Goal: Submit feedback/report problem: Submit feedback/report problem

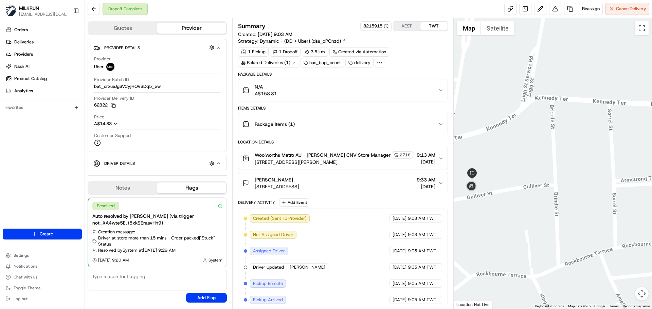
drag, startPoint x: 497, startPoint y: 165, endPoint x: 535, endPoint y: 165, distance: 38.0
click at [535, 165] on div at bounding box center [553, 163] width 199 height 291
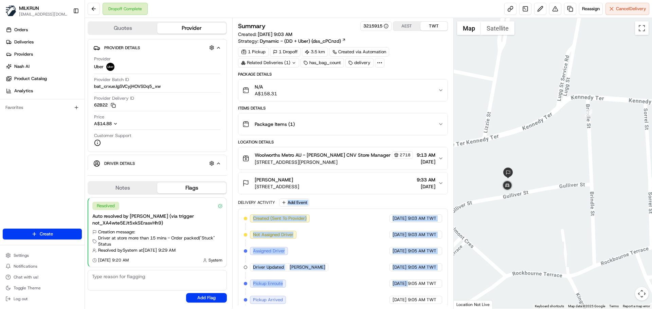
drag, startPoint x: 354, startPoint y: 284, endPoint x: 341, endPoint y: 168, distance: 115.8
click at [341, 168] on div "Package Details N/A A$158.31 Items Details Package Items ( 1 ) Location Details…" at bounding box center [343, 248] width 210 height 353
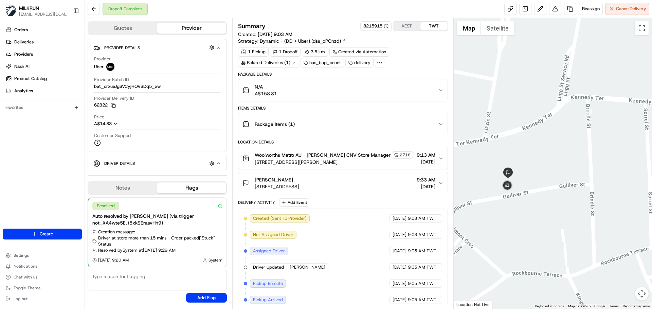
drag, startPoint x: 417, startPoint y: 262, endPoint x: 418, endPoint y: 282, distance: 19.4
click at [418, 282] on span "9:05 AM TWT" at bounding box center [422, 284] width 29 height 6
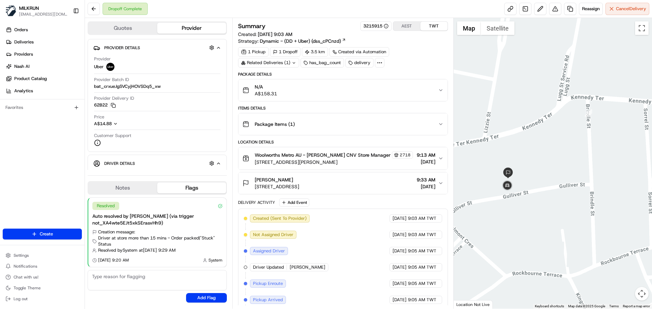
click at [259, 202] on div "Delivery Activity" at bounding box center [256, 202] width 37 height 5
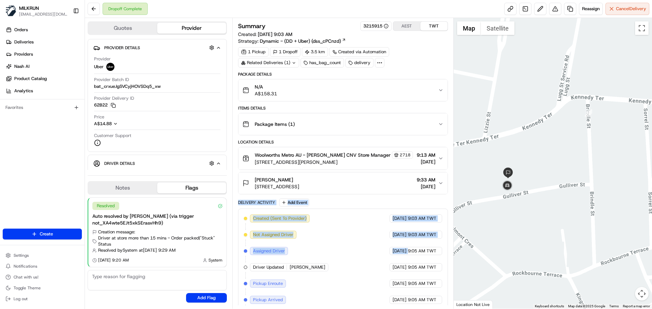
drag, startPoint x: 259, startPoint y: 202, endPoint x: 369, endPoint y: 260, distance: 124.3
click at [362, 257] on div "Delivery Activity Add Event Created (Sent To Provider) Uber 19/08/2025 9:03 AM …" at bounding box center [343, 312] width 210 height 226
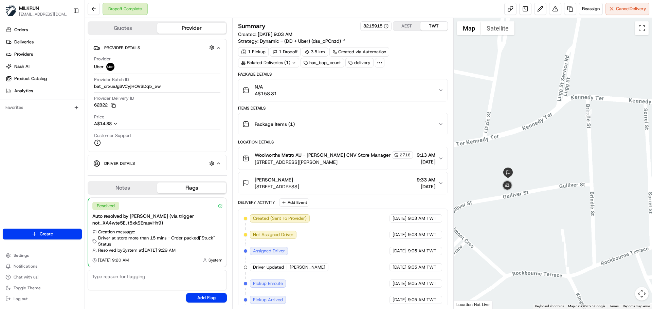
click at [396, 269] on span "19/08/2025" at bounding box center [400, 268] width 14 height 6
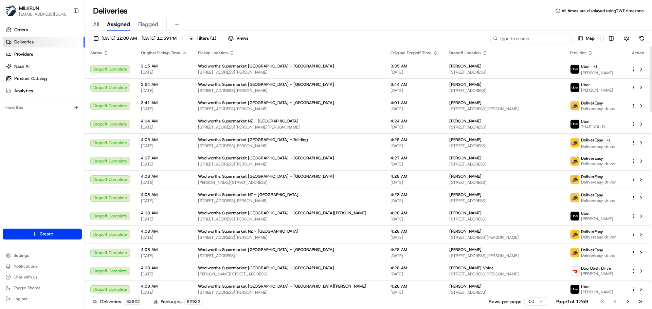
click at [557, 37] on input at bounding box center [531, 39] width 82 height 10
paste input "Simone Matthee"
type input "Simone Matthee"
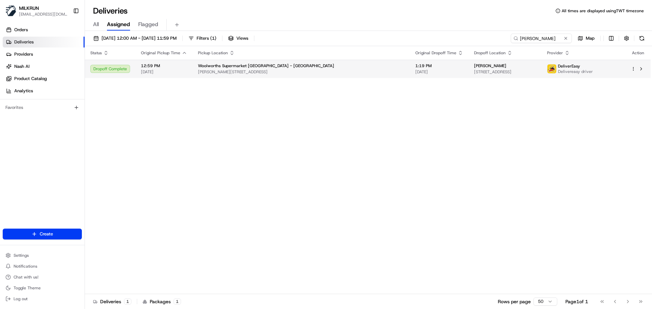
click at [267, 77] on td "Woolworths Supermarket NZ - Johnsonville Mall Moorefield Rd, Wellington, Wellin…" at bounding box center [301, 69] width 217 height 18
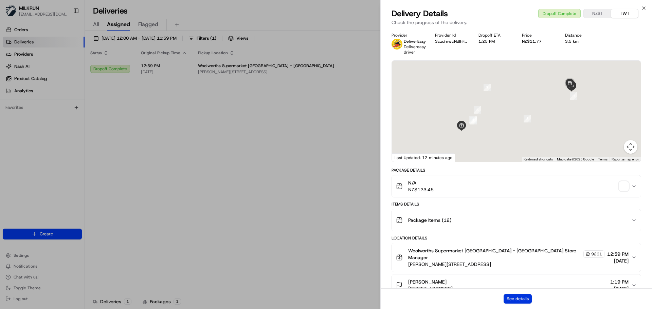
click at [515, 299] on button "See details" at bounding box center [518, 299] width 28 height 10
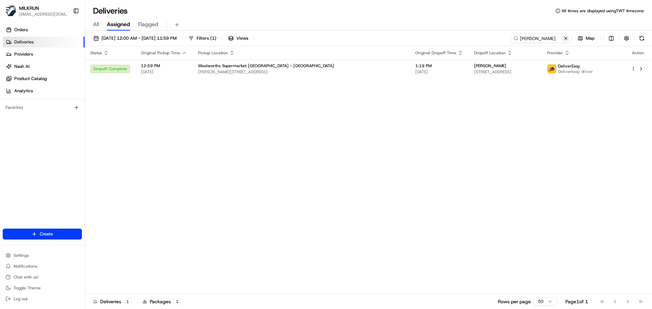
click at [568, 40] on button at bounding box center [565, 38] width 7 height 7
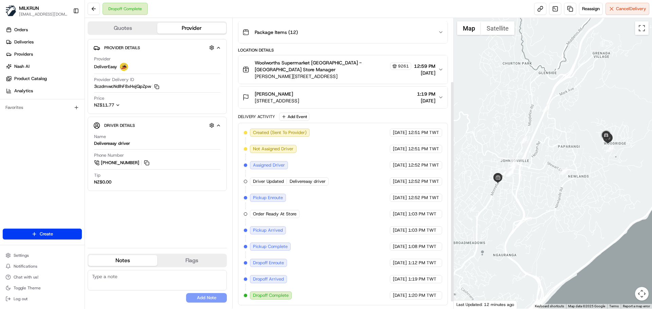
scroll to position [58, 0]
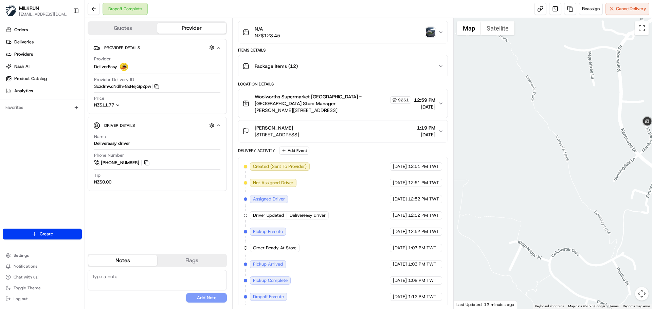
click at [430, 32] on img "button" at bounding box center [431, 33] width 10 height 10
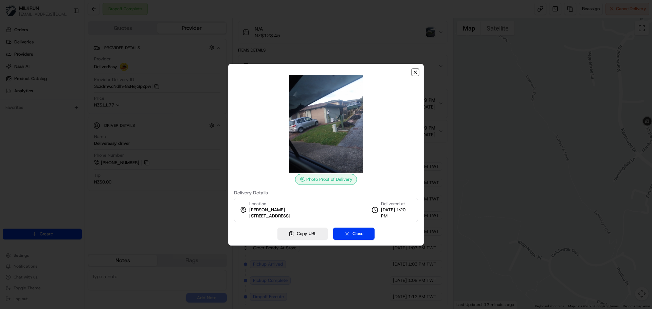
click at [416, 70] on icon "button" at bounding box center [415, 72] width 5 height 5
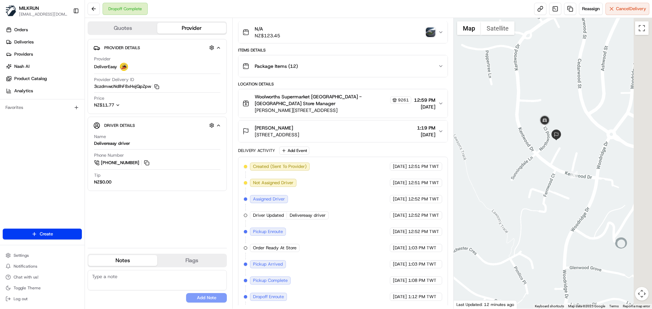
drag, startPoint x: 608, startPoint y: 155, endPoint x: 510, endPoint y: 154, distance: 97.8
click at [508, 154] on div at bounding box center [553, 163] width 199 height 291
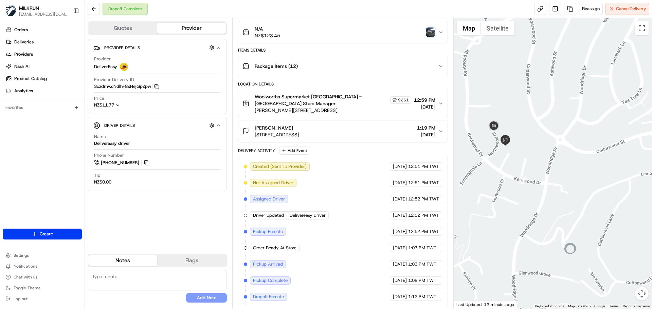
drag, startPoint x: 538, startPoint y: 155, endPoint x: 548, endPoint y: 155, distance: 9.9
click at [548, 155] on div at bounding box center [553, 163] width 199 height 291
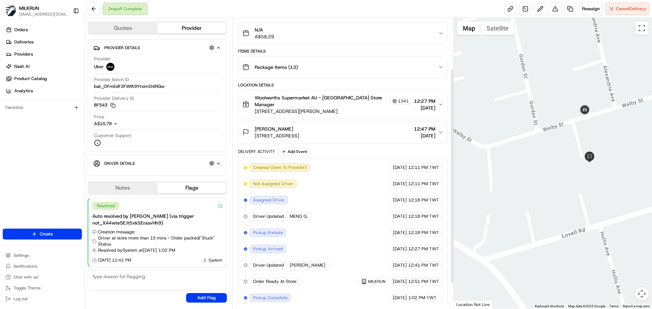
scroll to position [68, 0]
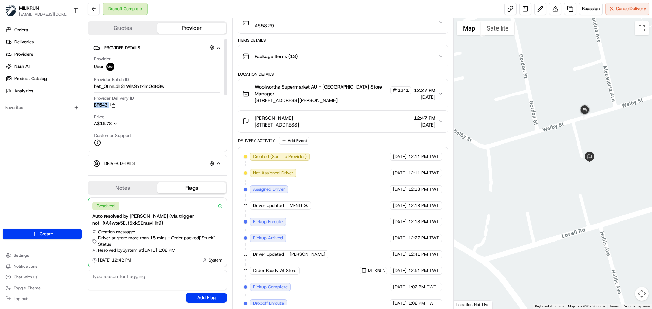
drag, startPoint x: 92, startPoint y: 108, endPoint x: 101, endPoint y: 109, distance: 9.6
click at [101, 109] on div "Provider Details Hidden ( 3 ) Provider Uber Provider Batch ID bat_OFmEdF2FWlK9Y…" at bounding box center [157, 95] width 139 height 113
click at [343, 284] on div "Created (Sent To Provider) Uber 19/08/2025 12:11 PM TWT Not Assigned Driver Ube…" at bounding box center [343, 246] width 198 height 187
drag, startPoint x: 343, startPoint y: 284, endPoint x: 345, endPoint y: 204, distance: 80.5
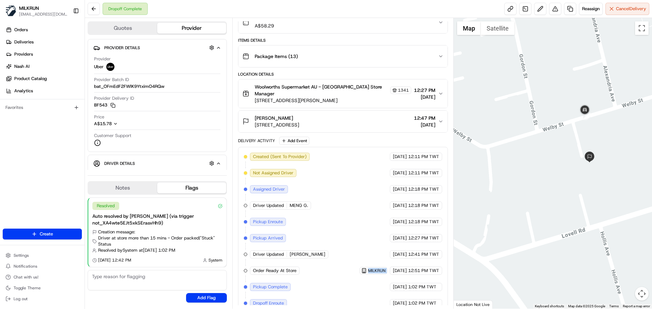
click at [345, 205] on div "Created (Sent To Provider) Uber 19/08/2025 12:11 PM TWT Not Assigned Driver Ube…" at bounding box center [343, 246] width 198 height 187
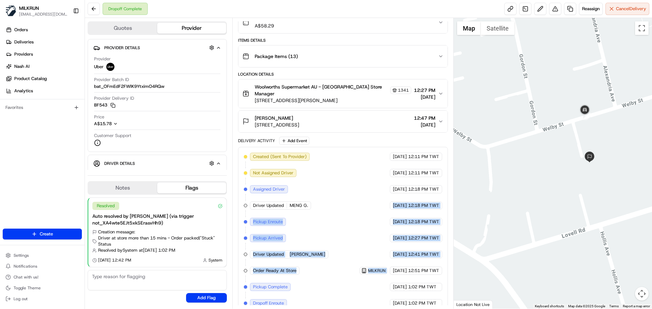
click at [345, 206] on div "Created (Sent To Provider) Uber 19/08/2025 12:11 PM TWT Not Assigned Driver Ube…" at bounding box center [343, 246] width 198 height 187
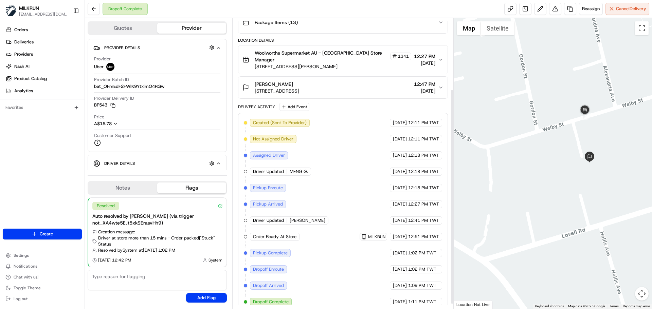
scroll to position [102, 0]
click at [404, 283] on span "19/08/2025" at bounding box center [400, 286] width 14 height 6
drag, startPoint x: 404, startPoint y: 278, endPoint x: 417, endPoint y: 292, distance: 19.5
click at [416, 291] on div "Created (Sent To Provider) Uber 19/08/2025 12:11 PM TWT Not Assigned Driver Ube…" at bounding box center [343, 212] width 198 height 187
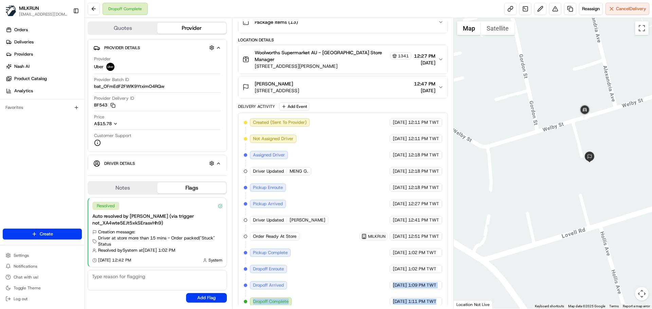
click at [420, 299] on span "1:11 PM TWT" at bounding box center [422, 302] width 28 height 6
drag, startPoint x: 420, startPoint y: 293, endPoint x: 403, endPoint y: 240, distance: 56.0
click at [402, 233] on div "Created (Sent To Provider) Uber 19/08/2025 12:11 PM TWT Not Assigned Driver Ube…" at bounding box center [343, 212] width 198 height 187
click at [406, 283] on span "19/08/2025" at bounding box center [400, 286] width 14 height 6
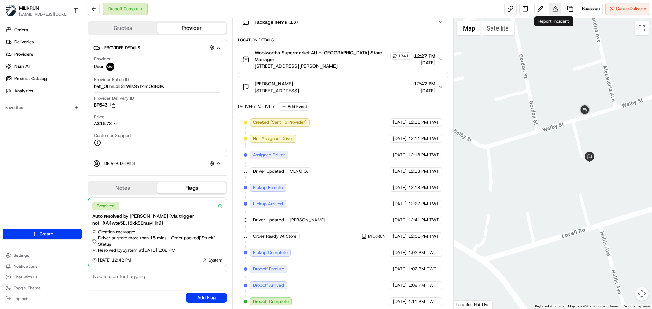
click at [556, 8] on button at bounding box center [555, 9] width 12 height 12
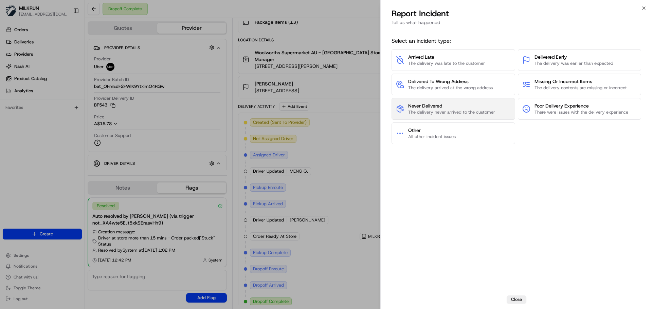
click at [456, 109] on span "The delivery never arrived to the customer" at bounding box center [451, 112] width 87 height 6
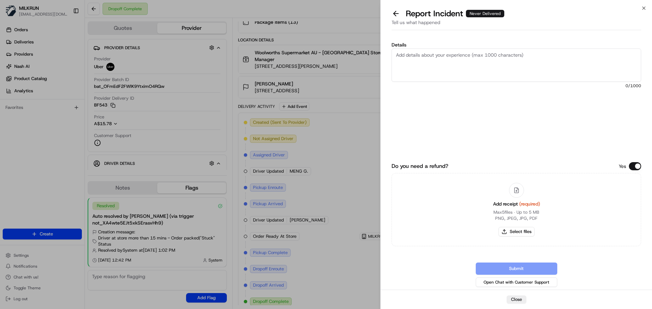
click at [420, 76] on textarea "Details" at bounding box center [517, 65] width 250 height 33
type textarea "Customer didn't receive the order and the driver didn't contact them to hand it…"
click at [523, 233] on button "Select files" at bounding box center [517, 232] width 36 height 10
type input "C:\fakepath\RosemaryH - Invoice.pdf"
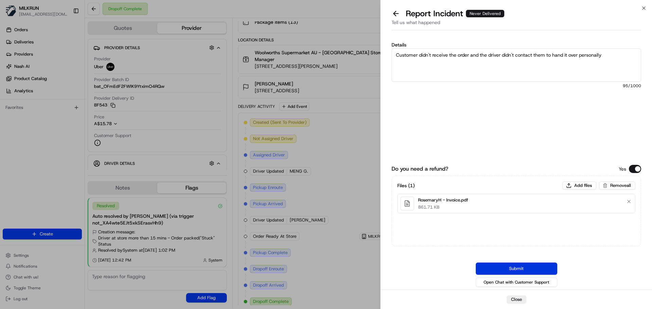
click at [527, 268] on button "Submit" at bounding box center [517, 269] width 82 height 12
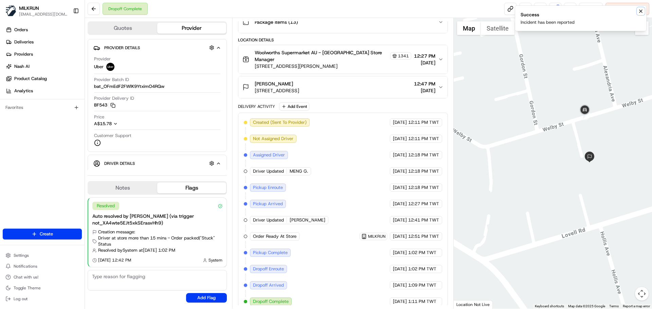
click at [641, 12] on icon "Notifications (F8)" at bounding box center [640, 10] width 5 height 5
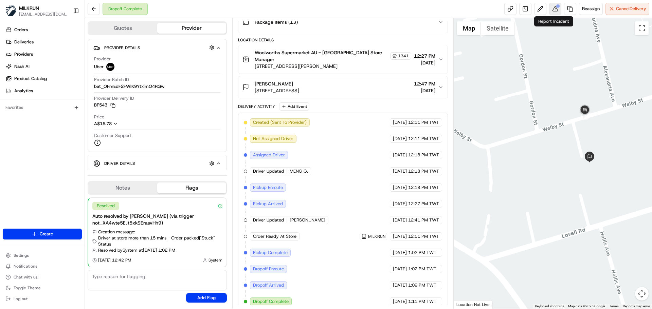
click at [557, 8] on button at bounding box center [555, 9] width 12 height 12
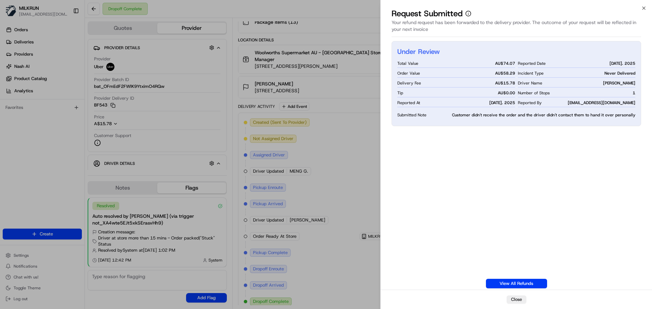
click at [547, 164] on div "Under Review Total Value AU$ 74.07 Order Value AU$ 58.29 Delivery Fee AU$ 15.78…" at bounding box center [517, 165] width 250 height 248
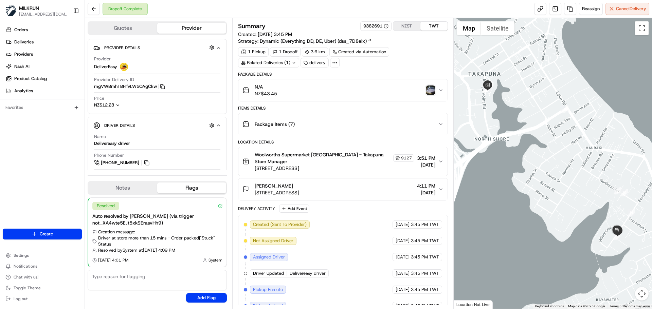
click at [432, 90] on img "button" at bounding box center [431, 91] width 10 height 10
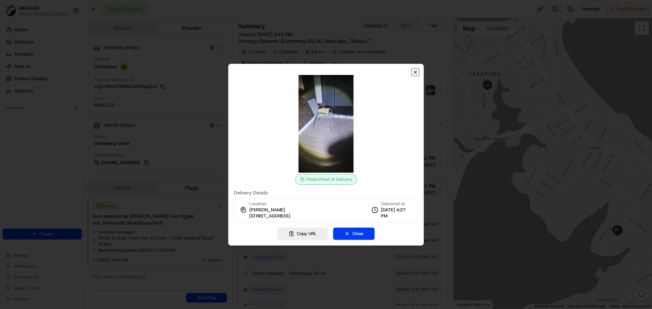
click at [416, 72] on icon "button" at bounding box center [415, 72] width 3 height 3
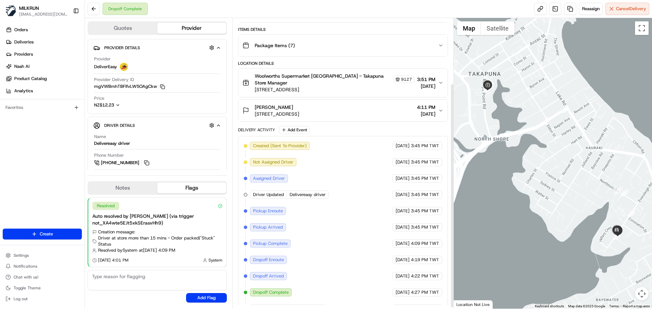
scroll to position [86, 0]
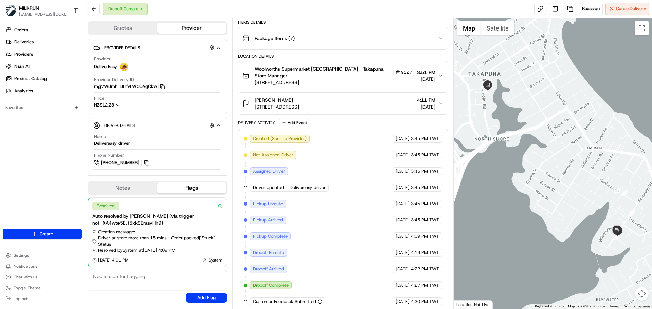
click at [402, 299] on span "[DATE]" at bounding box center [403, 302] width 14 height 6
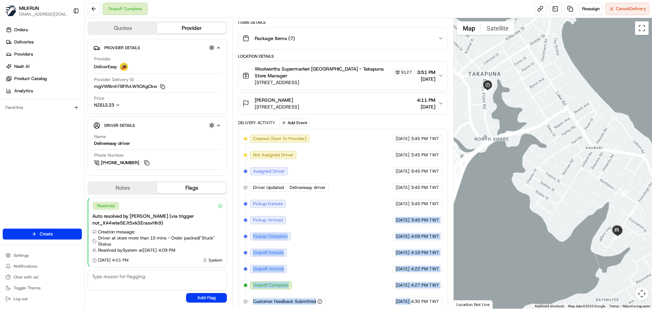
drag, startPoint x: 402, startPoint y: 297, endPoint x: 384, endPoint y: 180, distance: 118.2
click at [384, 181] on div "Created (Sent To Provider) DeliverEasy [DATE] 3:45 PM TWT Not Assigned Driver D…" at bounding box center [343, 220] width 198 height 171
click at [394, 218] on div "[DATE] 3:45 PM TWT" at bounding box center [418, 220] width 50 height 8
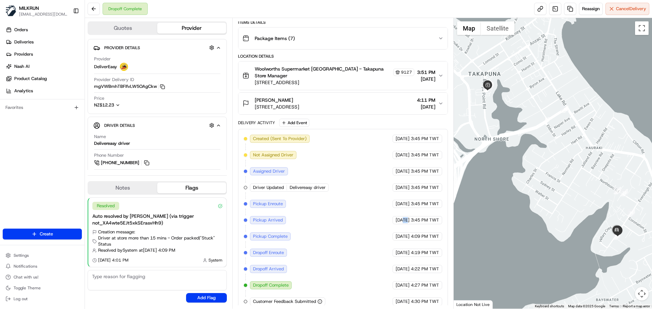
click at [394, 218] on div "[DATE] 3:45 PM TWT" at bounding box center [418, 220] width 50 height 8
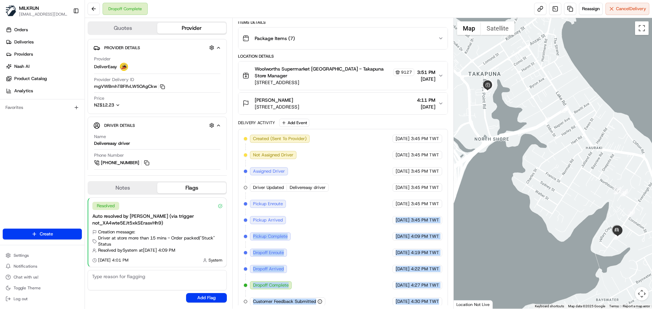
drag, startPoint x: 394, startPoint y: 218, endPoint x: 427, endPoint y: 295, distance: 83.8
click at [427, 295] on div "Created (Sent To Provider) DeliverEasy [DATE] 3:45 PM TWT Not Assigned Driver D…" at bounding box center [343, 220] width 198 height 171
click at [426, 299] on span "4:30 PM TWT" at bounding box center [425, 302] width 28 height 6
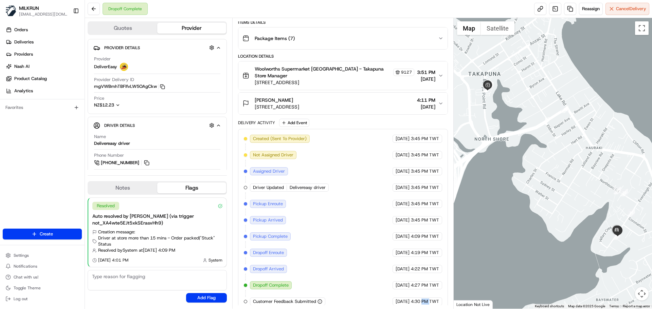
click at [426, 299] on span "4:30 PM TWT" at bounding box center [425, 302] width 28 height 6
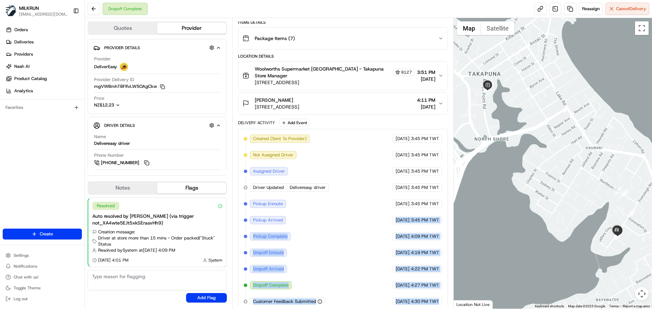
drag, startPoint x: 426, startPoint y: 293, endPoint x: 384, endPoint y: 203, distance: 99.6
click at [389, 204] on div "Created (Sent To Provider) DeliverEasy [DATE] 3:45 PM TWT Not Assigned Driver D…" at bounding box center [343, 220] width 198 height 171
click at [393, 218] on div "[DATE] 3:45 PM TWT" at bounding box center [418, 220] width 50 height 8
